Goal: Task Accomplishment & Management: Manage account settings

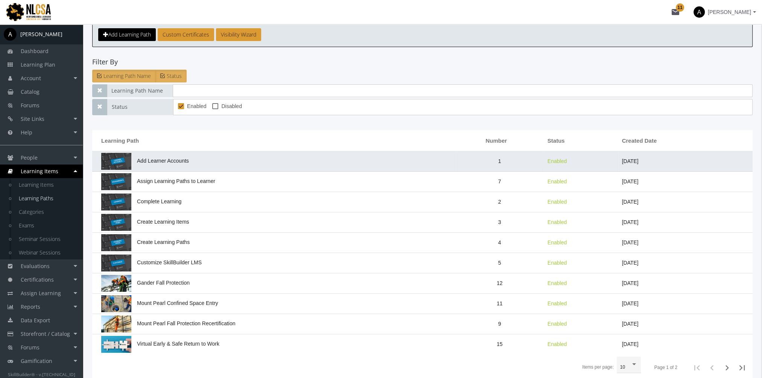
scroll to position [76, 0]
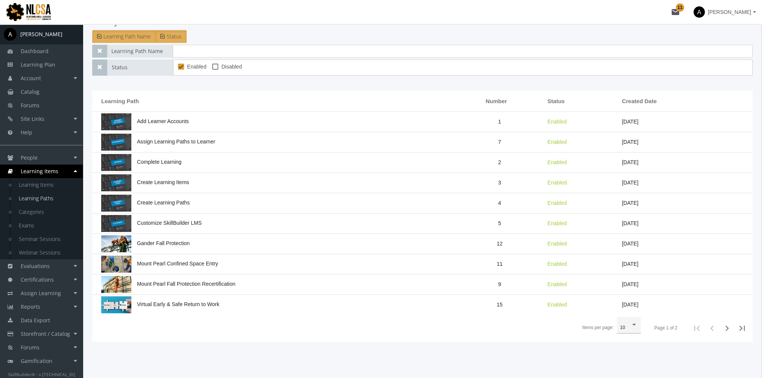
click at [628, 327] on div "10" at bounding box center [625, 327] width 11 height 5
click at [632, 361] on span "100" at bounding box center [630, 367] width 20 height 14
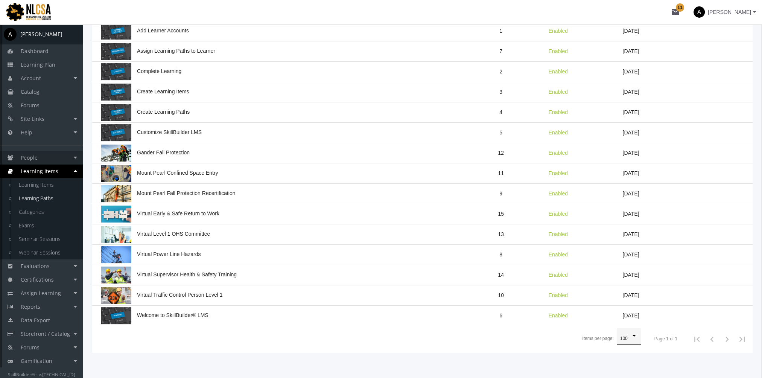
click at [60, 158] on link "People" at bounding box center [41, 158] width 83 height 14
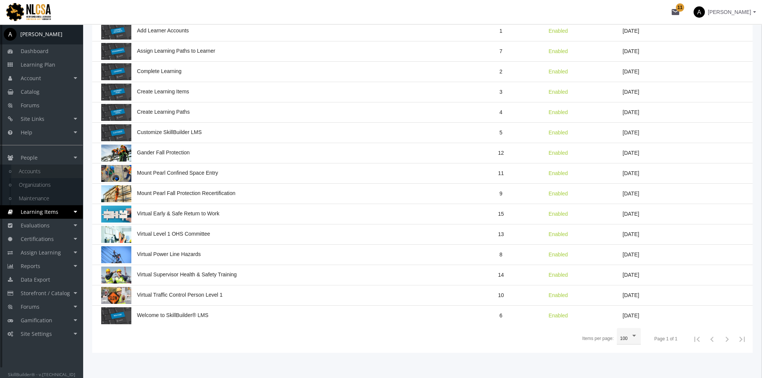
click at [56, 168] on link "Accounts" at bounding box center [46, 171] width 71 height 14
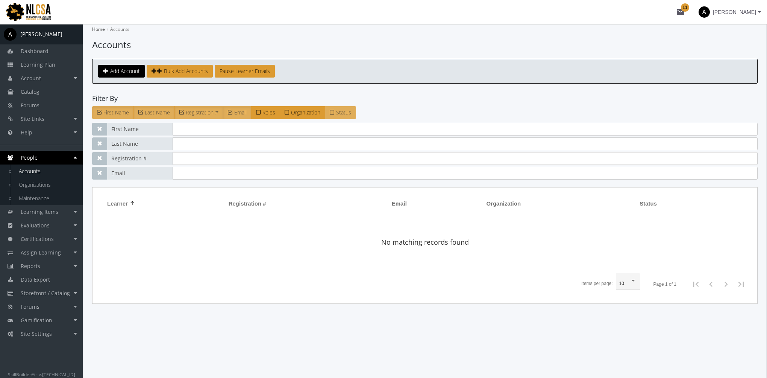
click at [338, 111] on span "Status" at bounding box center [343, 112] width 15 height 7
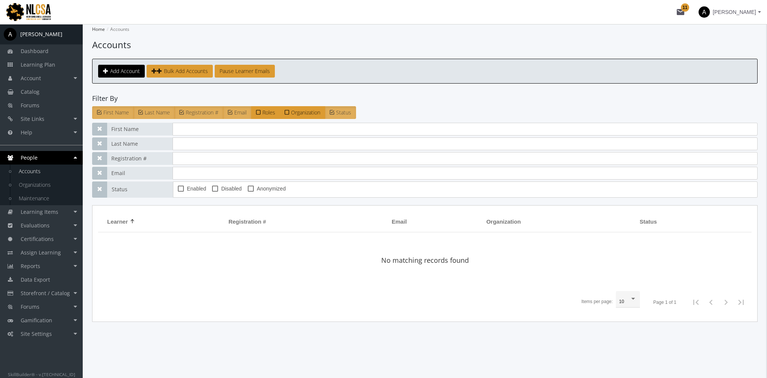
click at [194, 190] on span "Enabled" at bounding box center [196, 188] width 19 height 9
click at [178, 191] on input "Enabled" at bounding box center [178, 191] width 0 height 0
checkbox input "true"
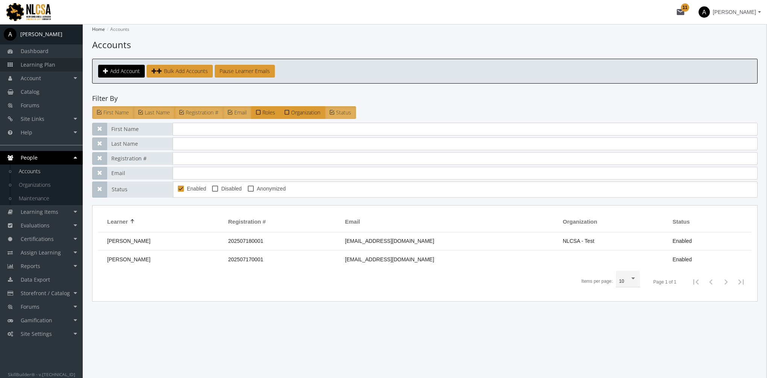
click at [64, 65] on link "Learning Plan" at bounding box center [41, 65] width 83 height 14
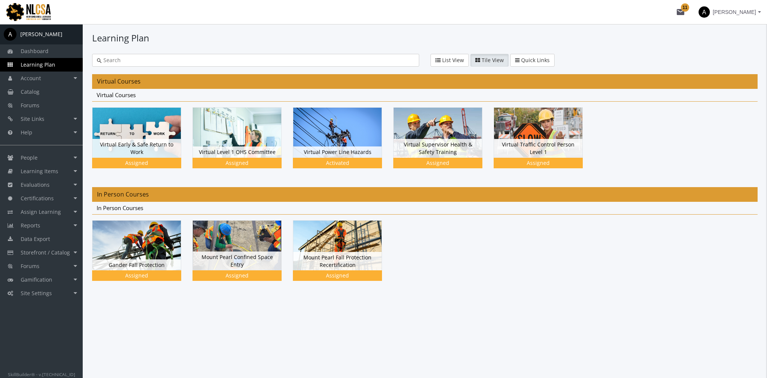
click at [30, 12] on img at bounding box center [34, 12] width 68 height 20
click at [530, 272] on div at bounding box center [425, 256] width 666 height 72
click at [50, 87] on link "Catalog" at bounding box center [41, 92] width 83 height 14
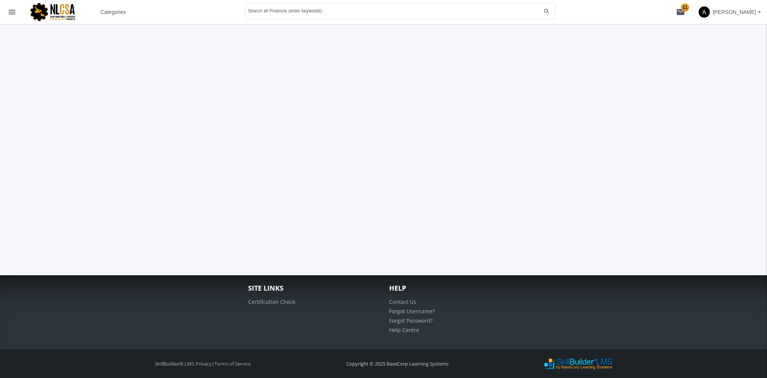
click at [111, 10] on span "Categories" at bounding box center [113, 12] width 26 height 14
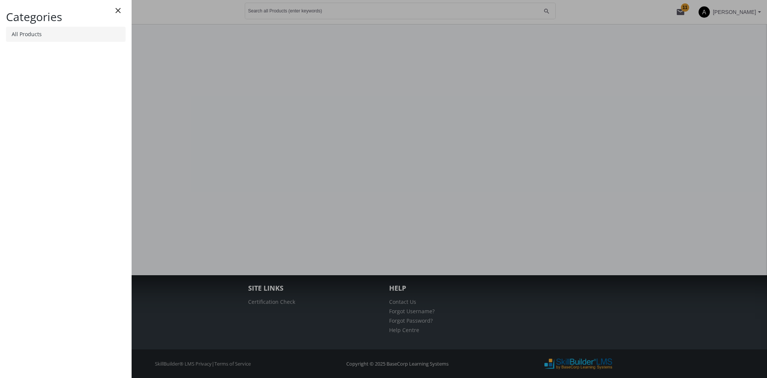
click at [64, 33] on link "All Products" at bounding box center [66, 34] width 120 height 15
